Goal: Task Accomplishment & Management: Manage account settings

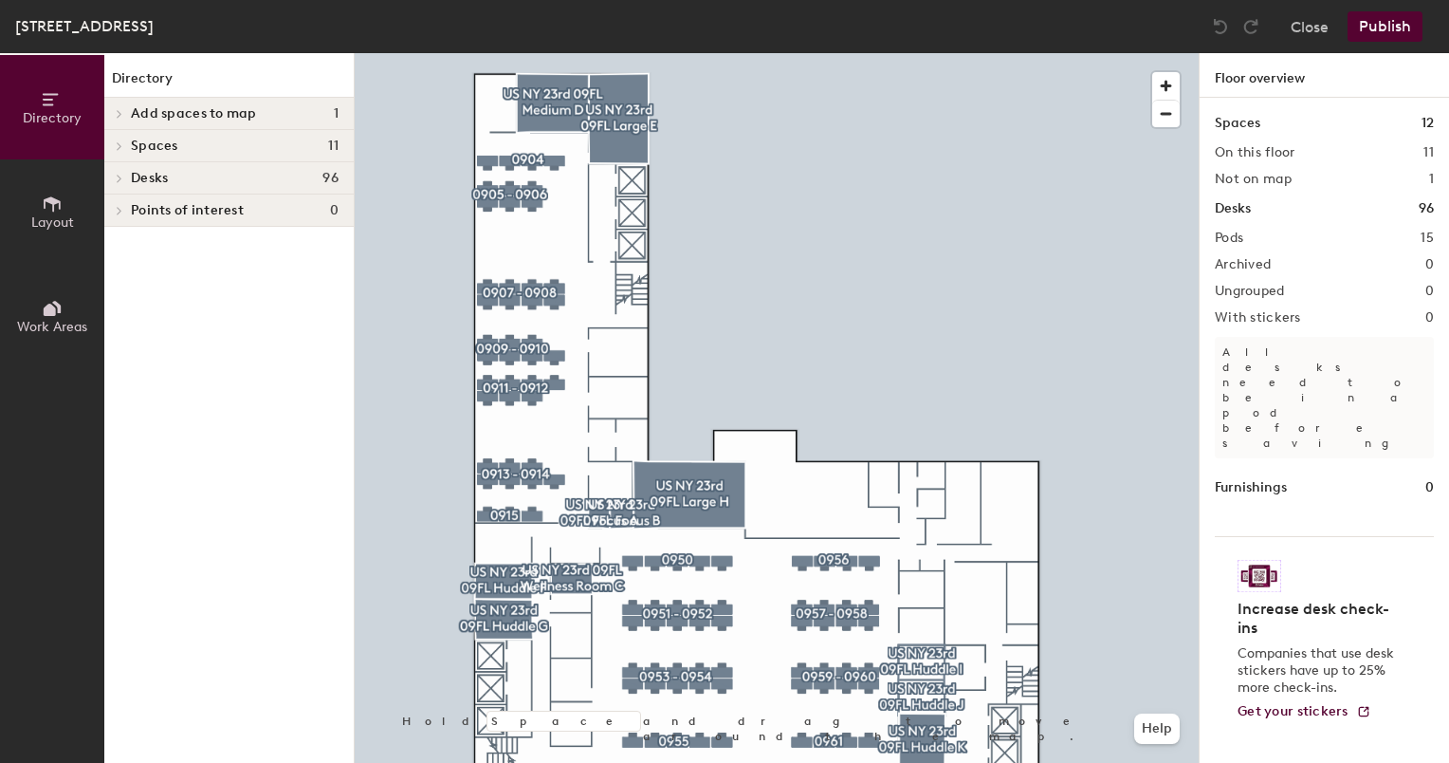
click at [56, 298] on icon at bounding box center [52, 308] width 21 height 21
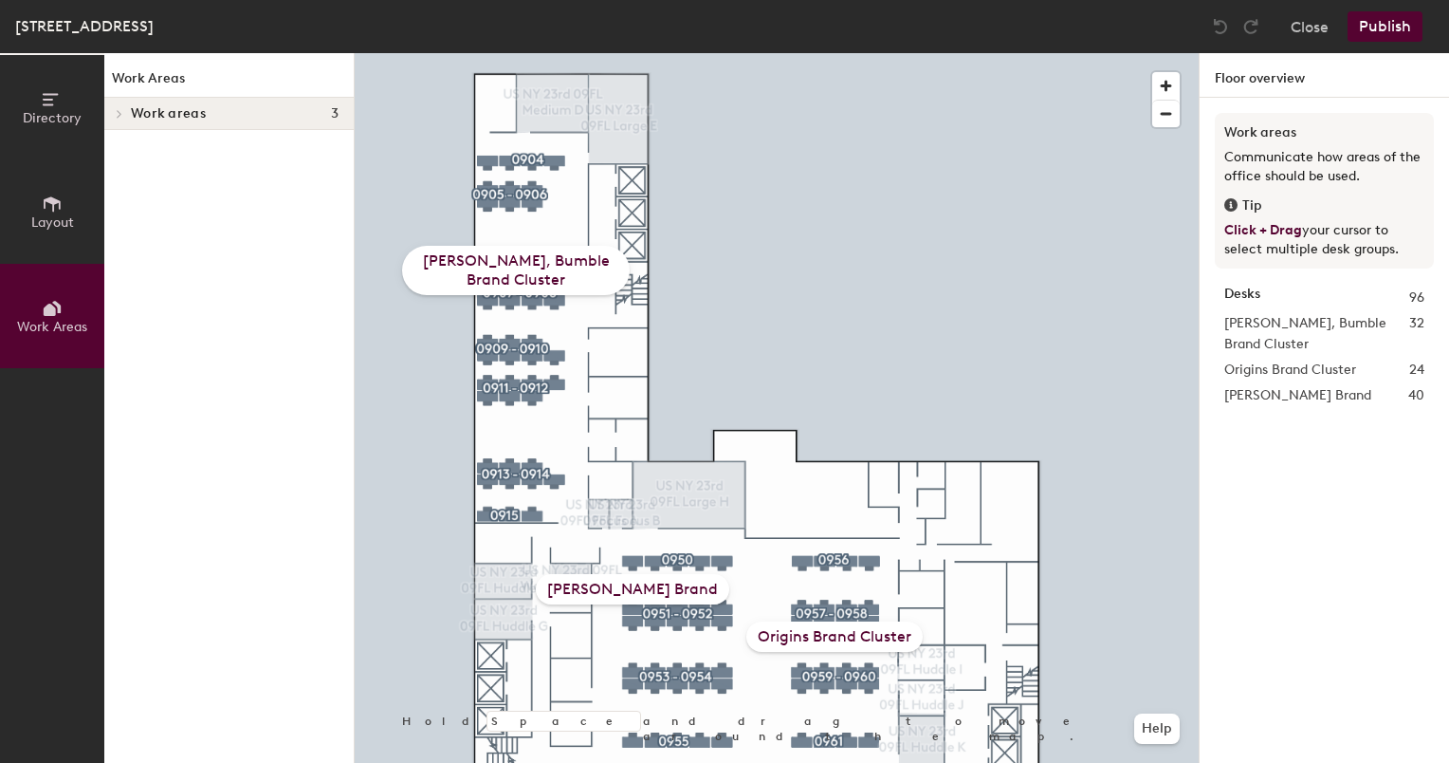
click at [646, 591] on div "[PERSON_NAME] Brand" at bounding box center [632, 589] width 193 height 30
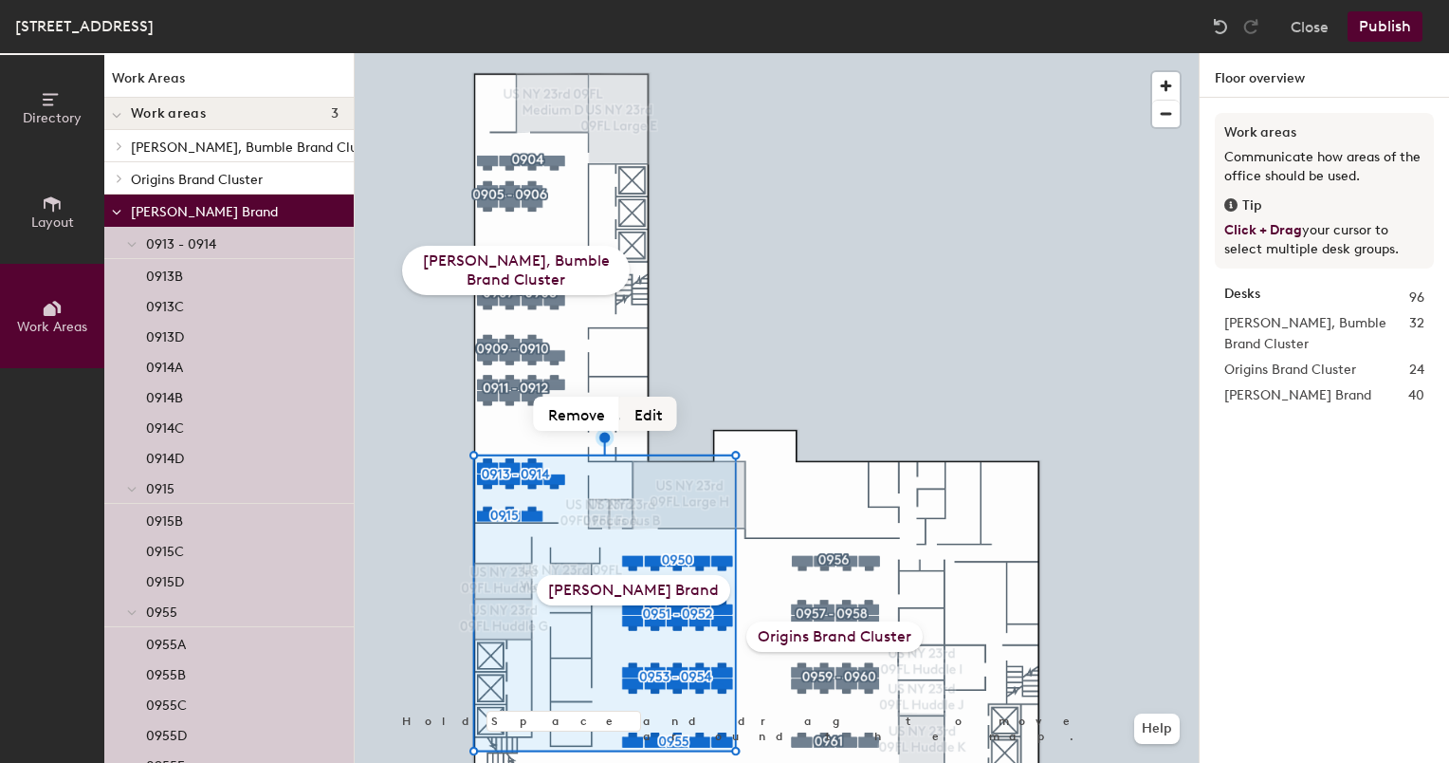
click at [649, 413] on button "Edit" at bounding box center [648, 413] width 57 height 34
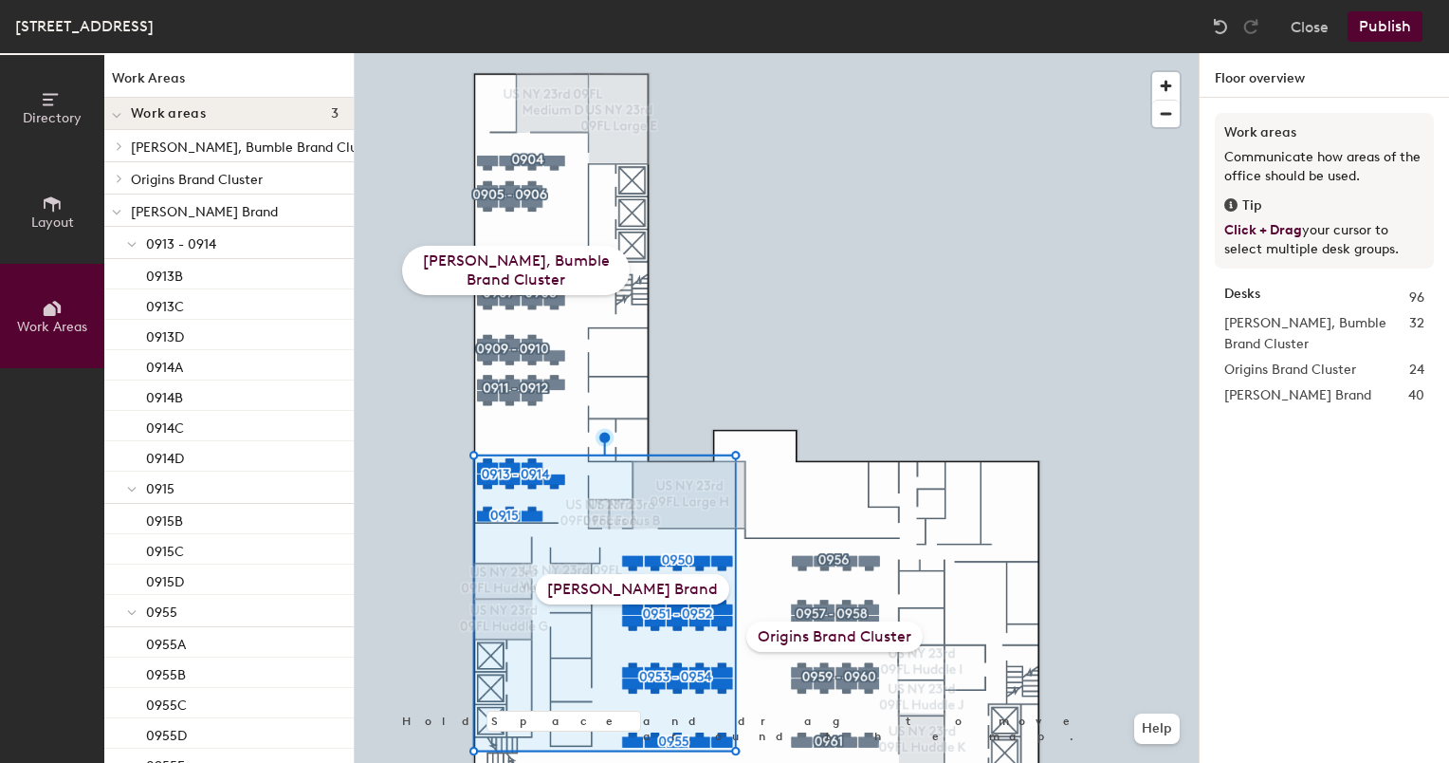
click at [669, 592] on div "[PERSON_NAME] Brand" at bounding box center [632, 589] width 193 height 30
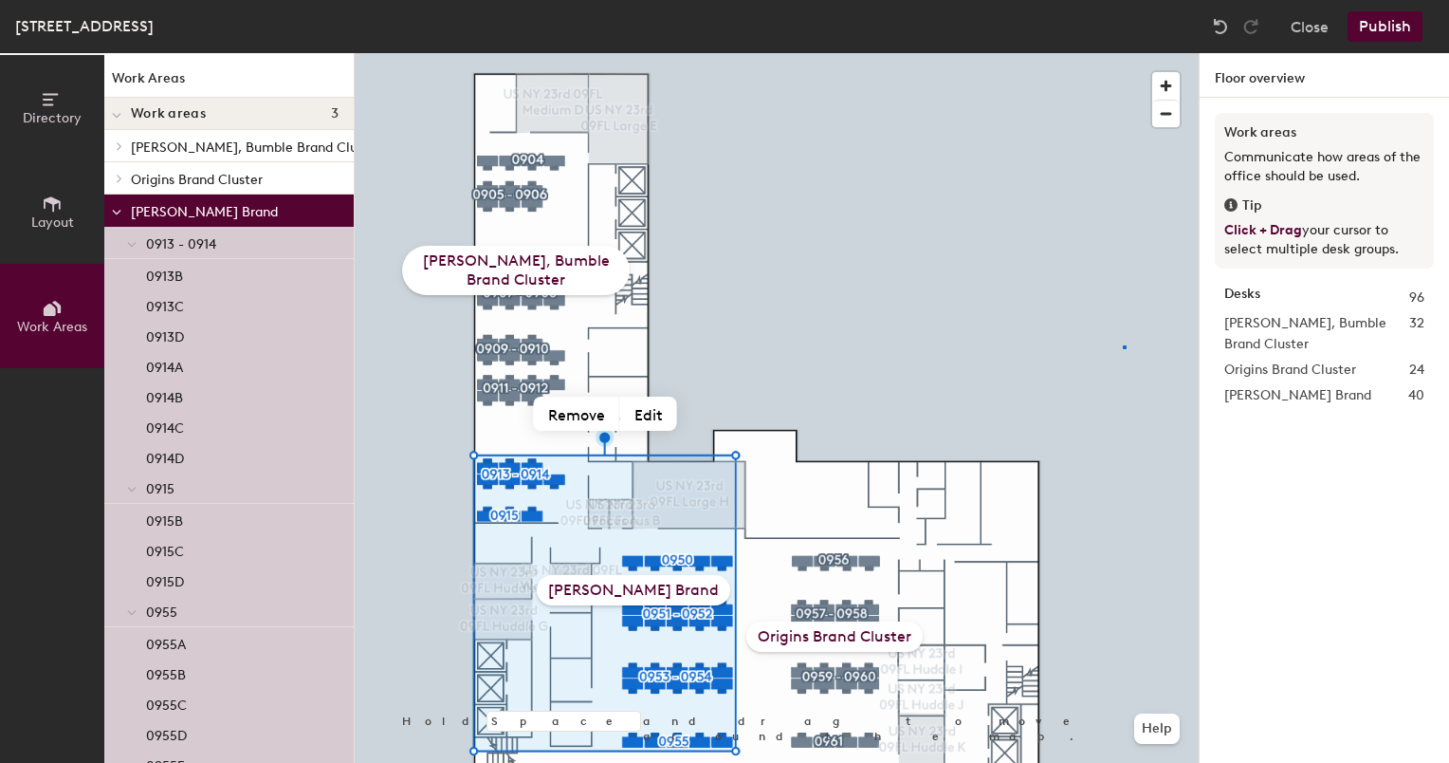
click at [1123, 53] on div at bounding box center [777, 53] width 844 height 0
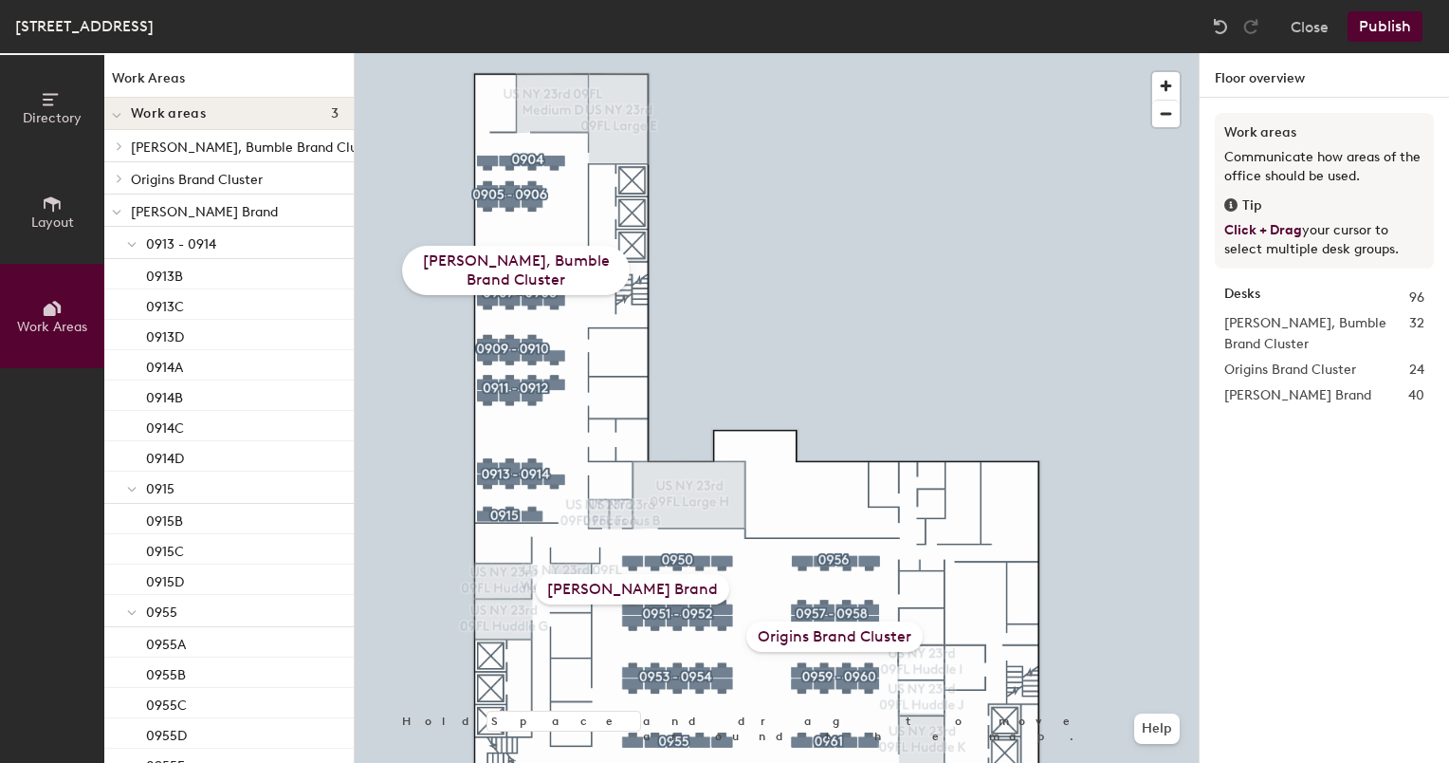
click at [57, 131] on button "Directory" at bounding box center [52, 107] width 104 height 104
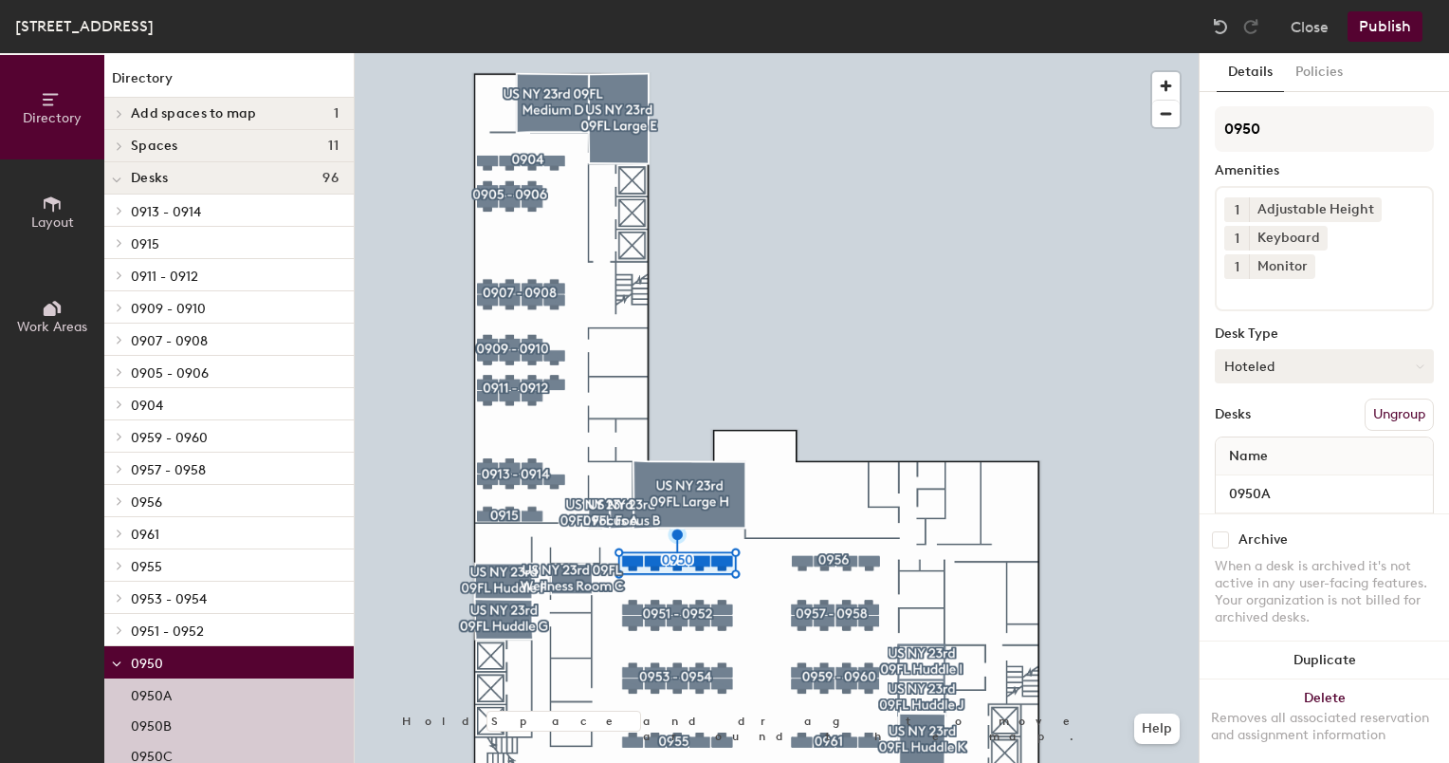
click at [1286, 378] on button "Hoteled" at bounding box center [1324, 366] width 219 height 34
click at [1286, 365] on button "Hoteled" at bounding box center [1324, 366] width 219 height 34
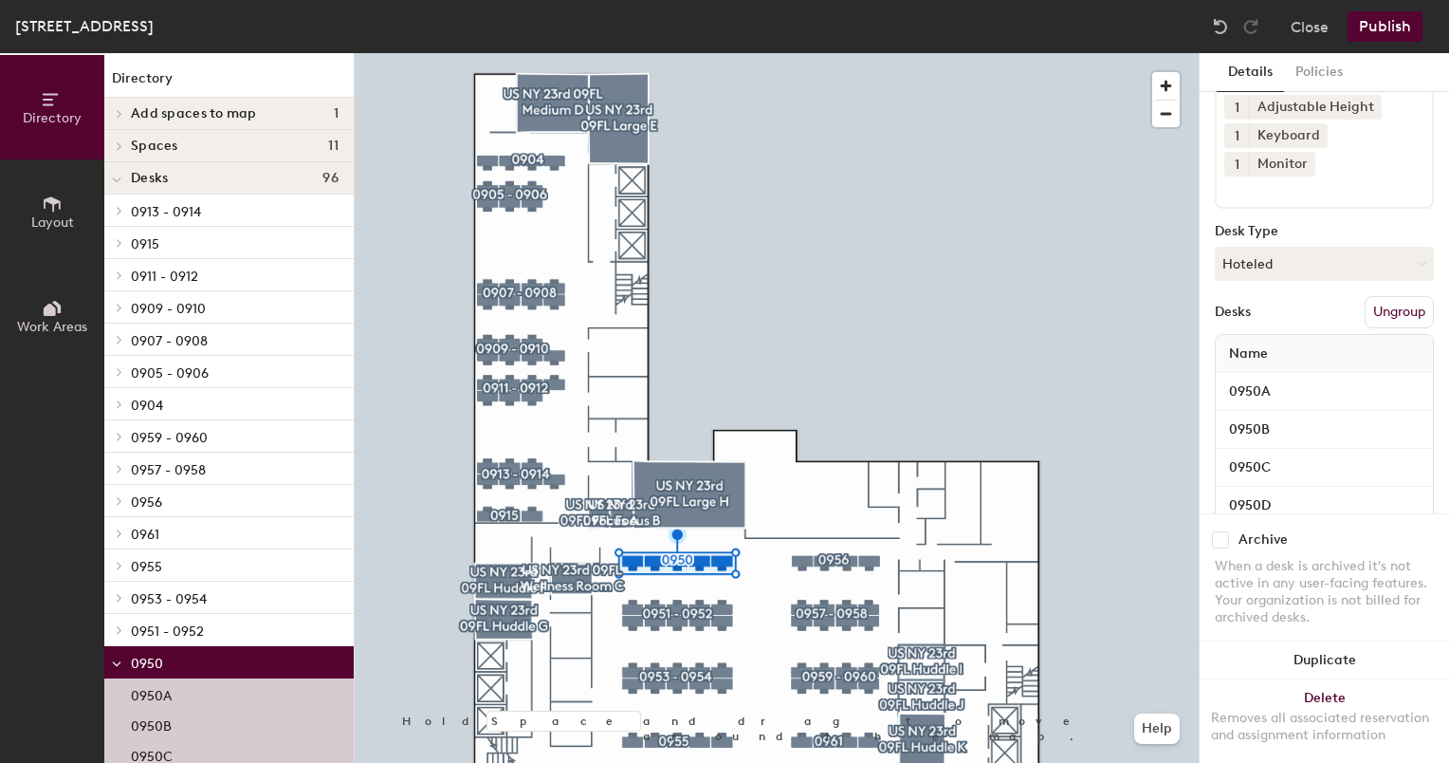
scroll to position [193, 0]
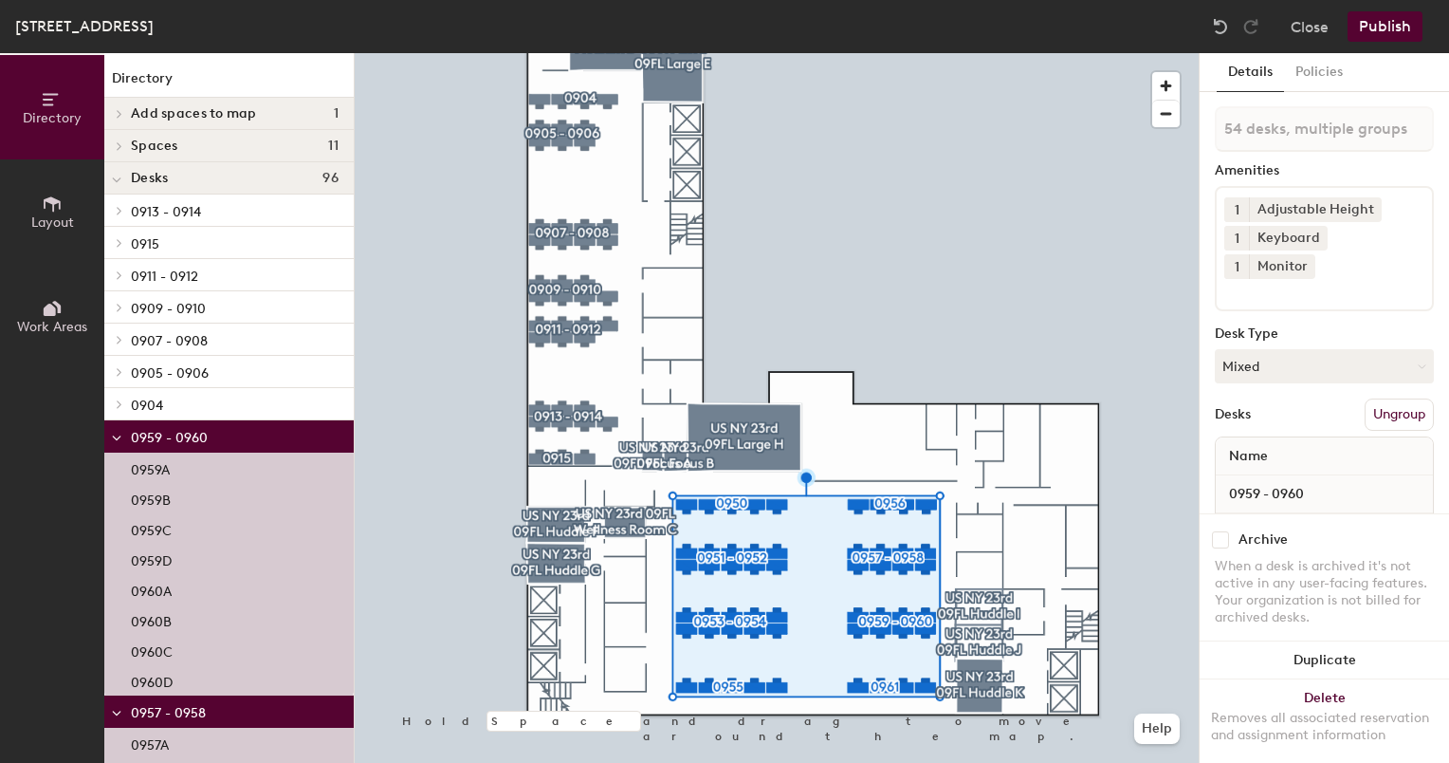
click at [1223, 531] on input "checkbox" at bounding box center [1220, 539] width 17 height 17
checkbox input "true"
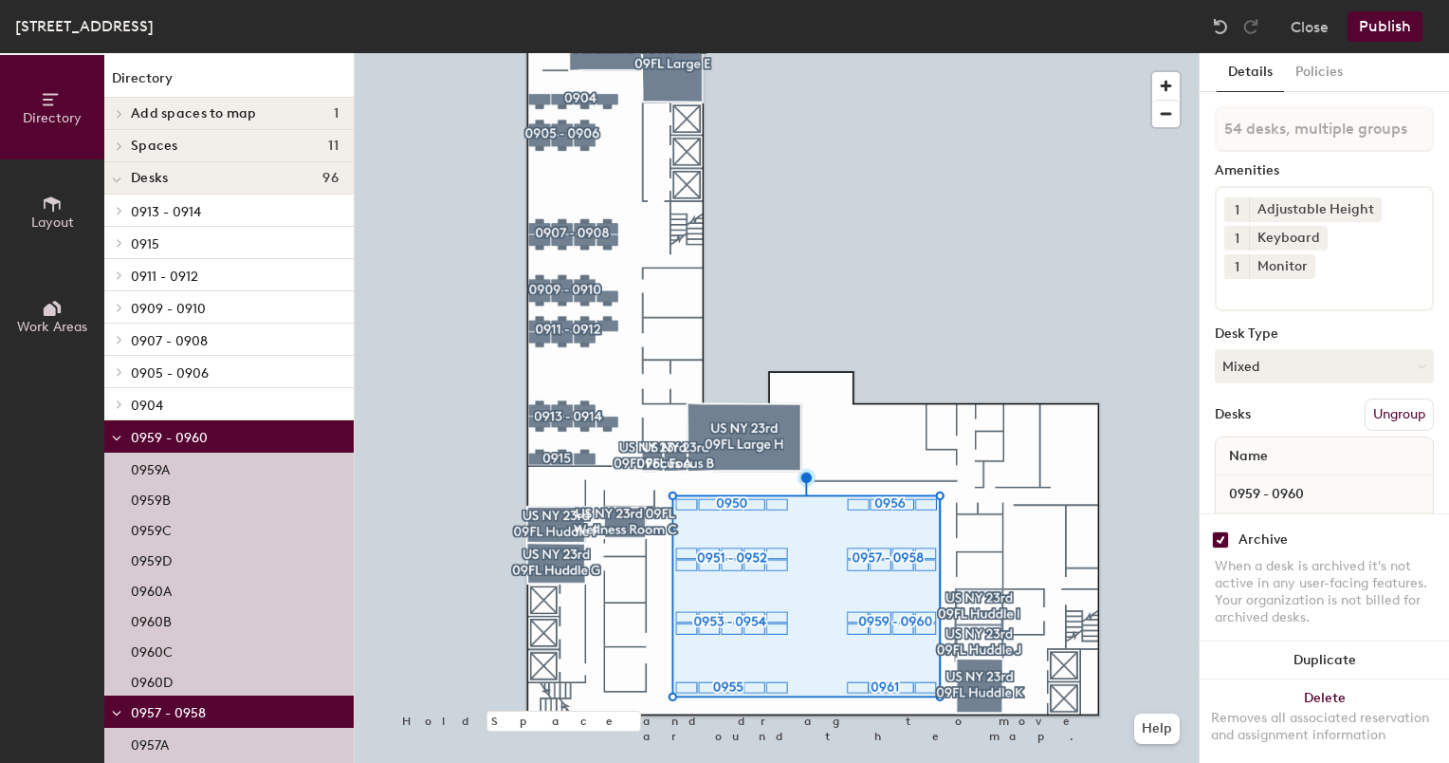
click at [1398, 32] on button "Publish" at bounding box center [1385, 26] width 75 height 30
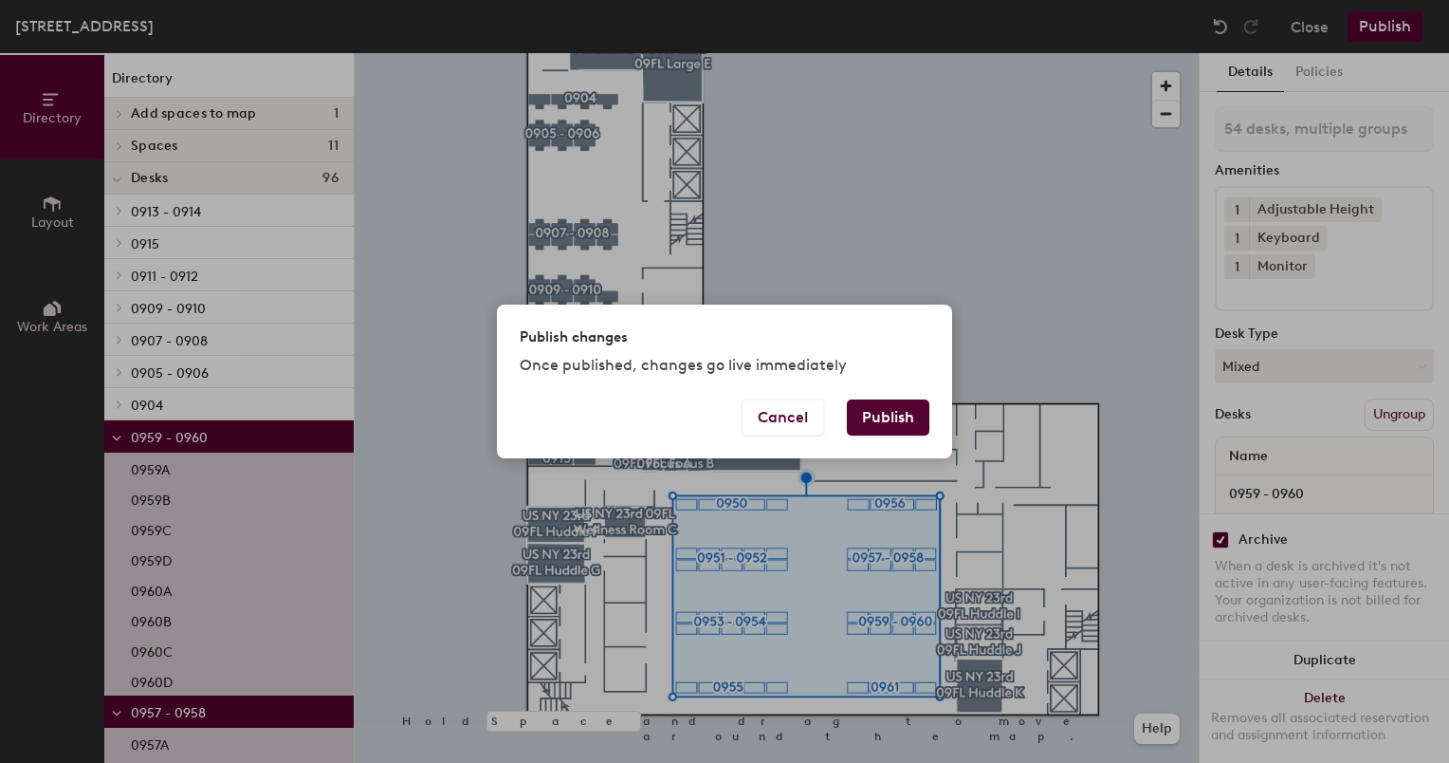
click at [871, 424] on button "Publish" at bounding box center [888, 417] width 83 height 36
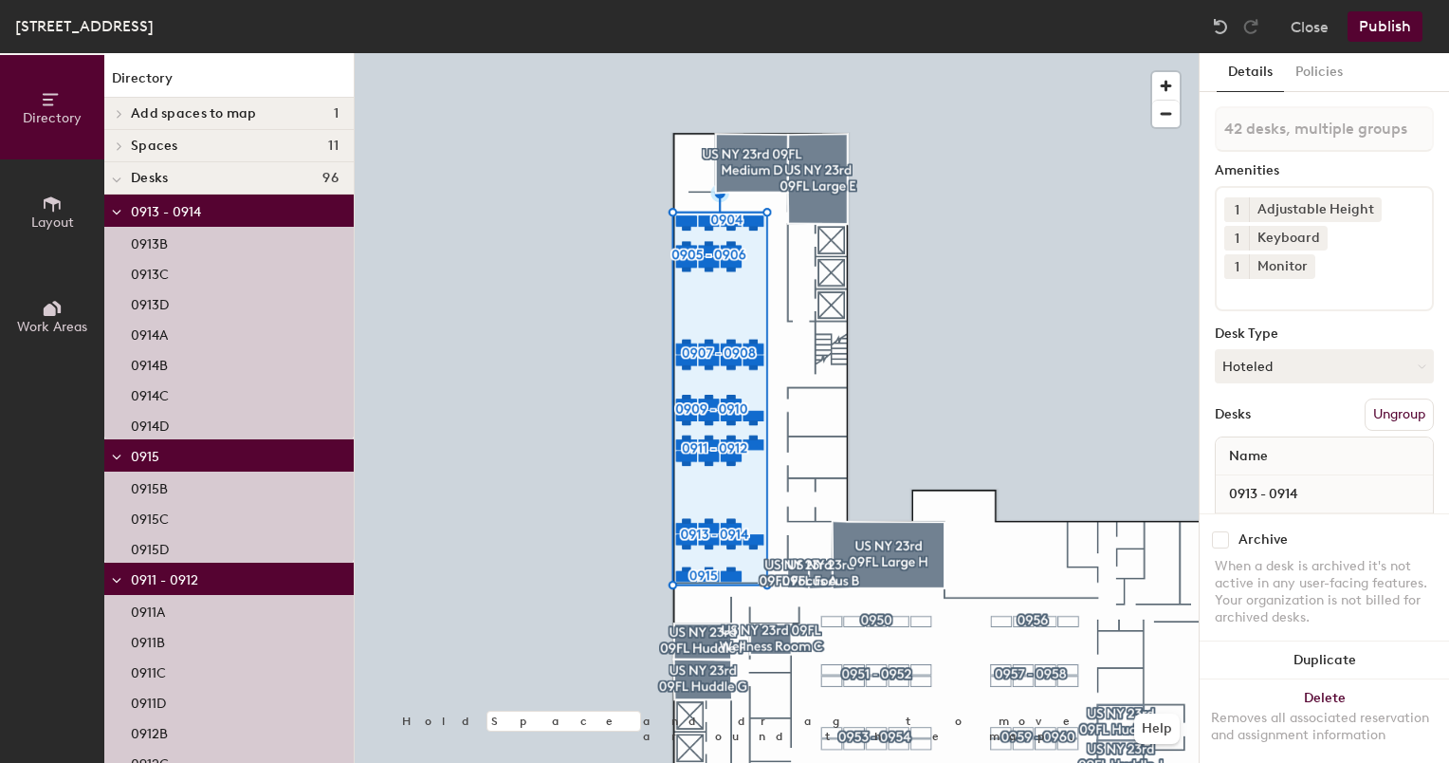
click at [1242, 532] on div "Archive" at bounding box center [1263, 539] width 49 height 15
click at [1222, 531] on input "checkbox" at bounding box center [1220, 539] width 17 height 17
checkbox input "true"
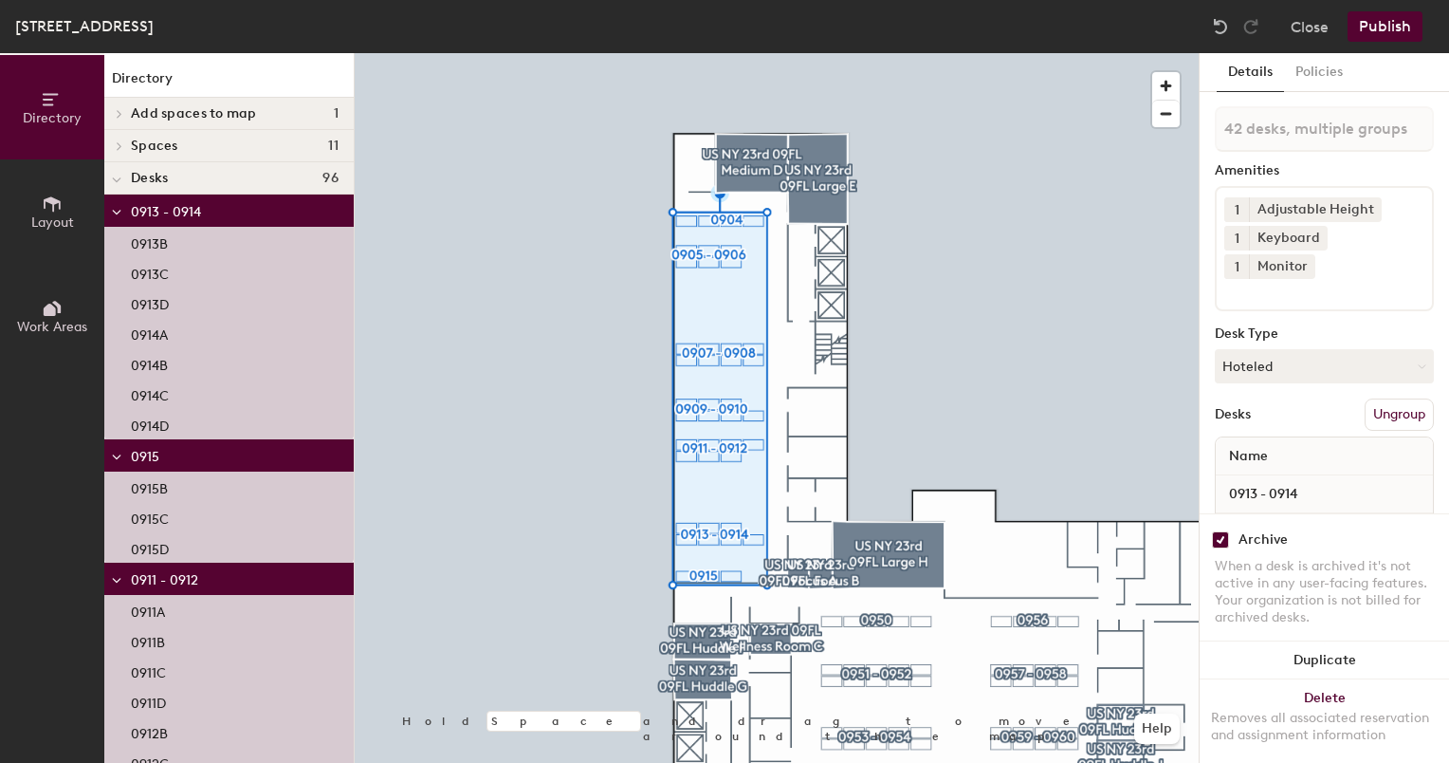
click at [1385, 30] on button "Publish" at bounding box center [1385, 26] width 75 height 30
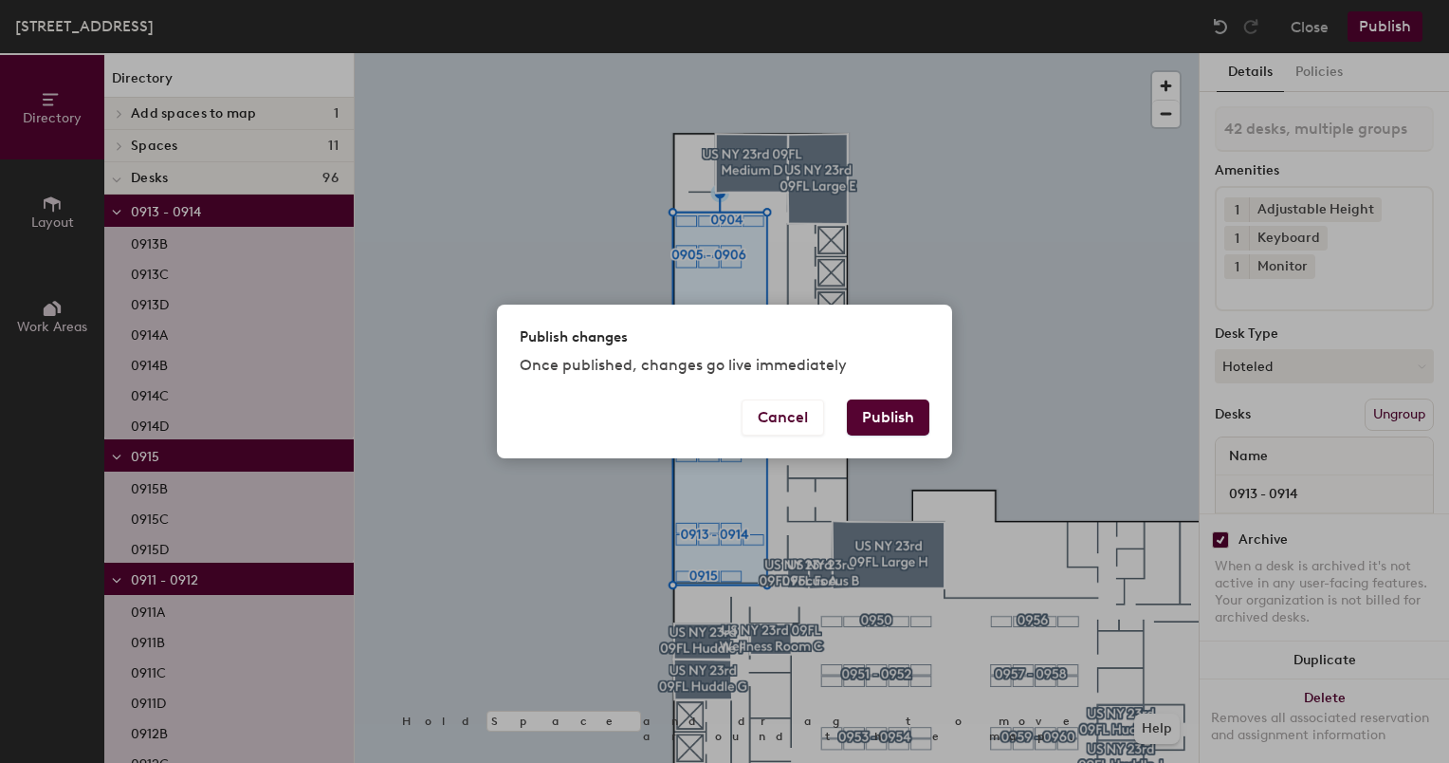
click at [895, 421] on button "Publish" at bounding box center [888, 417] width 83 height 36
